Goal: Task Accomplishment & Management: Complete application form

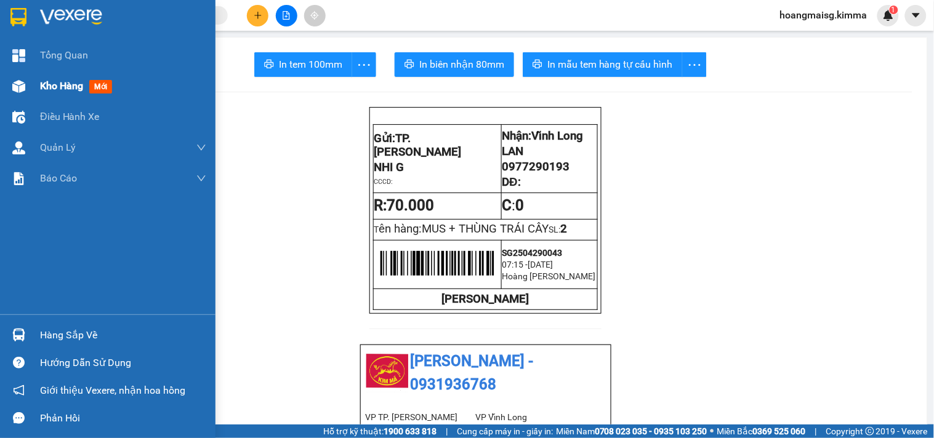
click at [30, 84] on div "Kho hàng mới" at bounding box center [107, 86] width 215 height 31
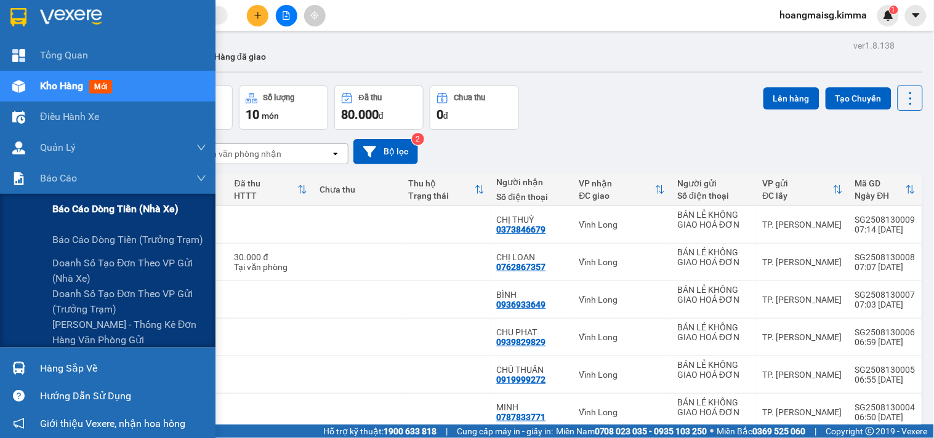
click at [62, 207] on span "Báo cáo dòng tiền (nhà xe)" at bounding box center [115, 208] width 126 height 15
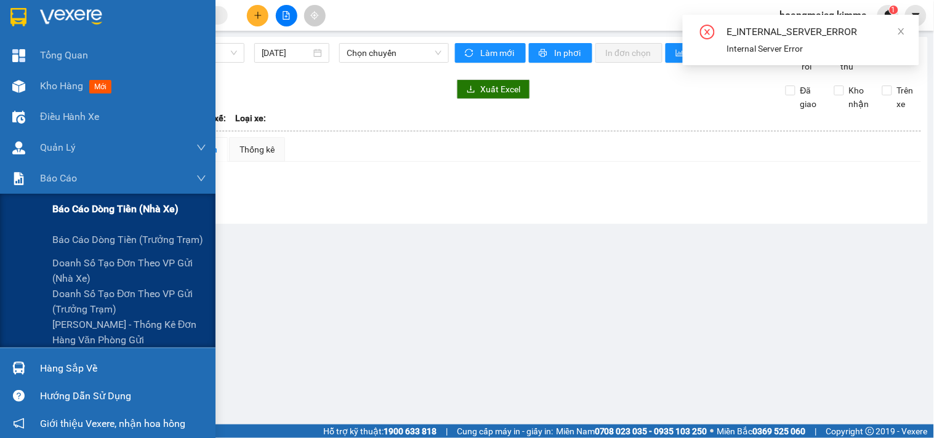
click at [53, 201] on span "Báo cáo dòng tiền (nhà xe)" at bounding box center [115, 208] width 126 height 15
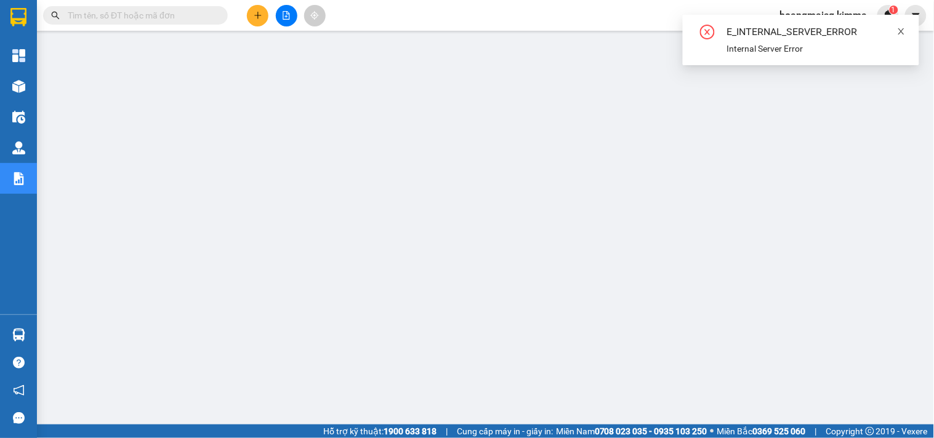
click at [897, 37] on link at bounding box center [901, 32] width 9 height 14
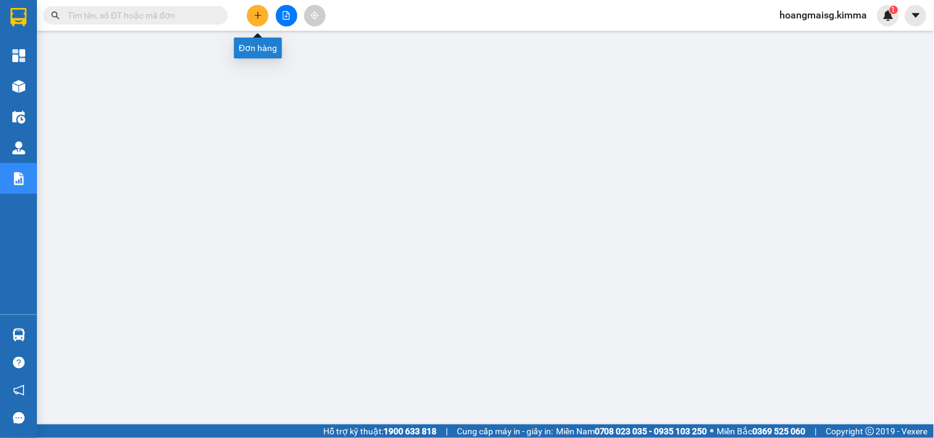
click at [259, 12] on icon "plus" at bounding box center [258, 15] width 9 height 9
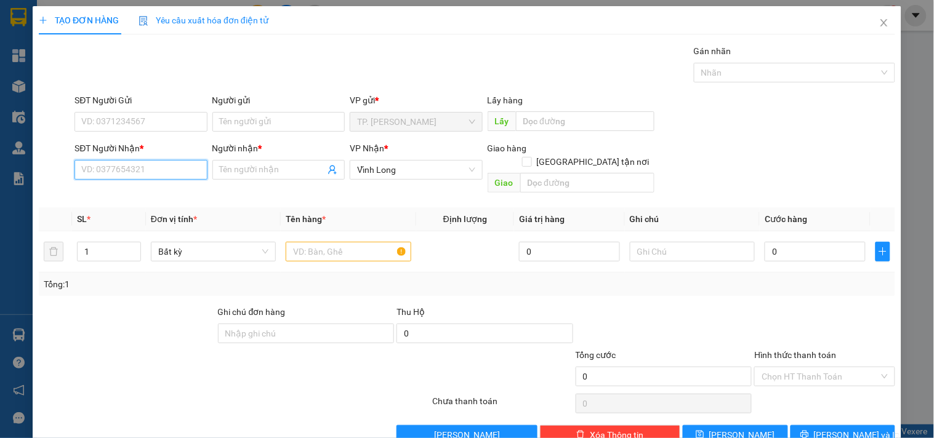
click at [179, 162] on input "SĐT Người Nhận *" at bounding box center [140, 170] width 132 height 20
type input "0"
click at [278, 388] on div "Transit Pickup Surcharge Ids Transit Deliver Surcharge Ids Transit Deliver Surc…" at bounding box center [467, 244] width 856 height 401
type input "0000000000"
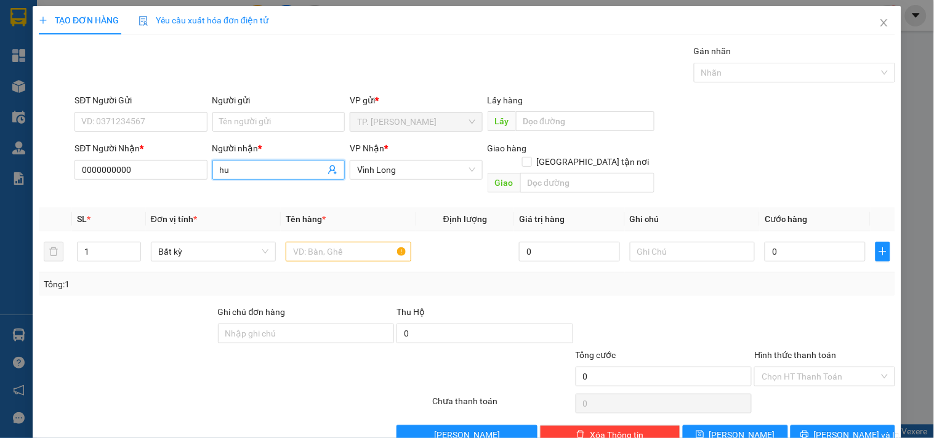
type input "h"
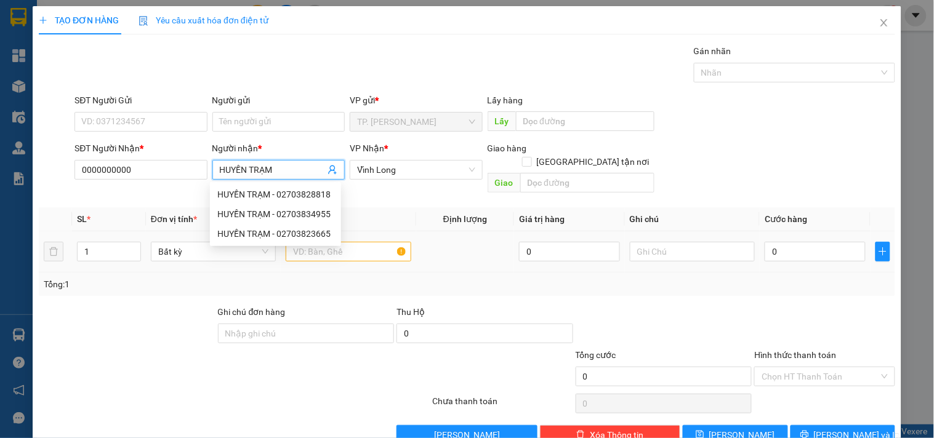
type input "HUYỀN TRẠM"
click at [385, 242] on input "text" at bounding box center [348, 252] width 125 height 20
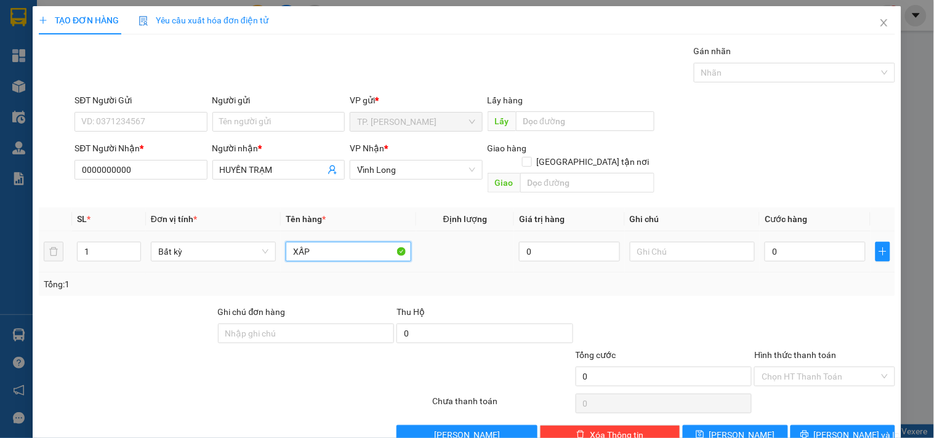
type input "XẤP"
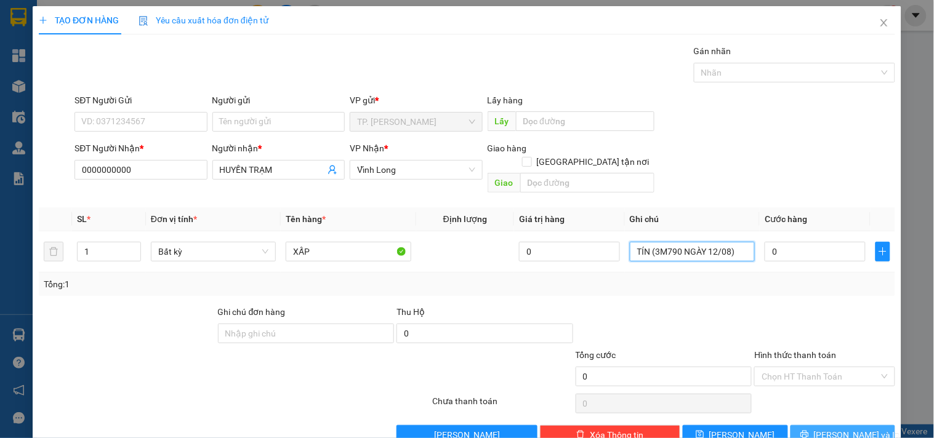
type input "TÍN (3M790 NGÀY 12/08)"
click at [833, 414] on span "Lưu và In" at bounding box center [857, 435] width 86 height 14
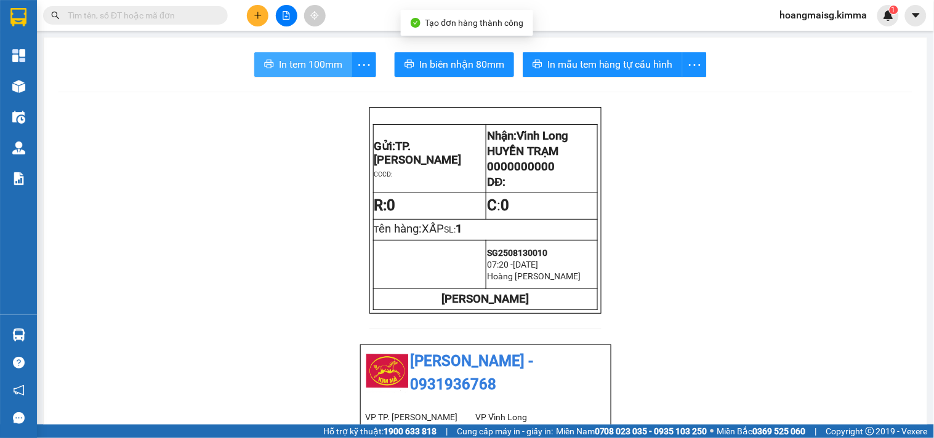
click at [321, 65] on span "In tem 100mm" at bounding box center [310, 64] width 63 height 15
